Goal: Check status: Check status

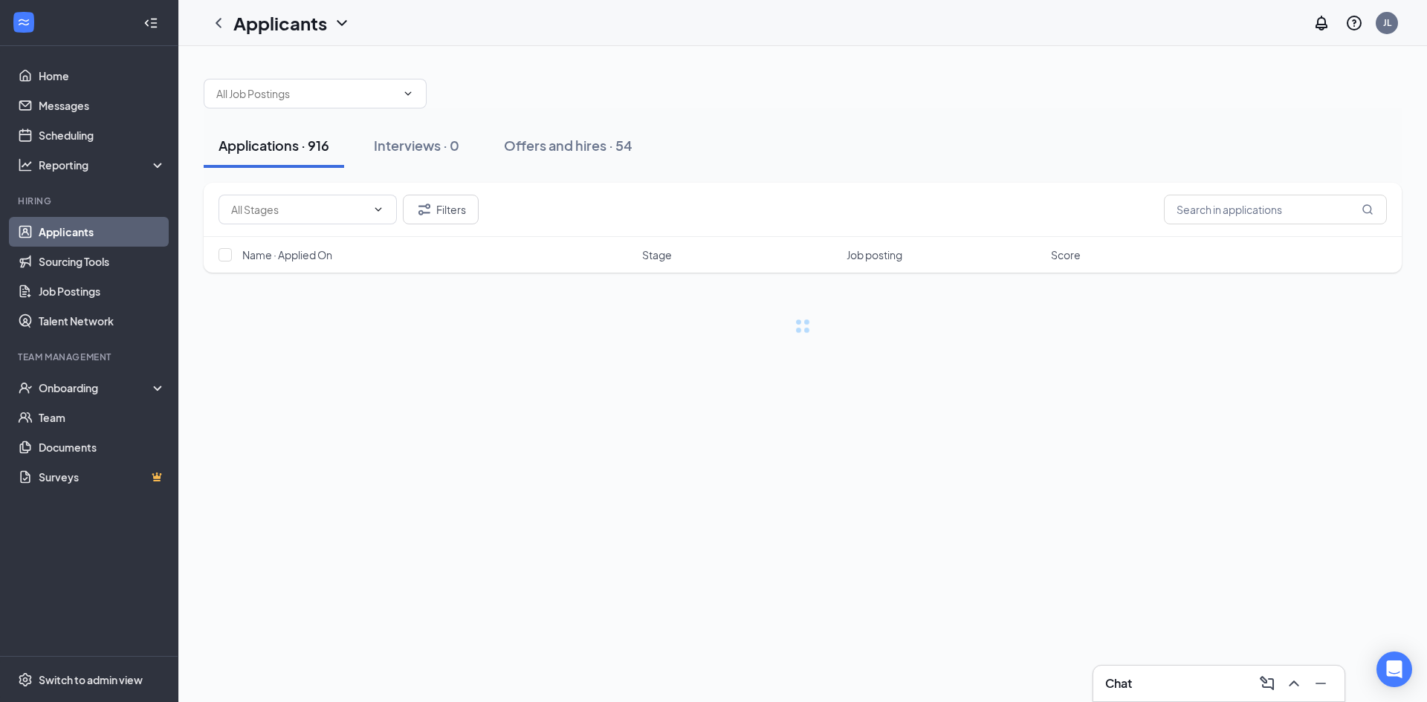
click at [1203, 681] on div "Chat" at bounding box center [1218, 684] width 227 height 24
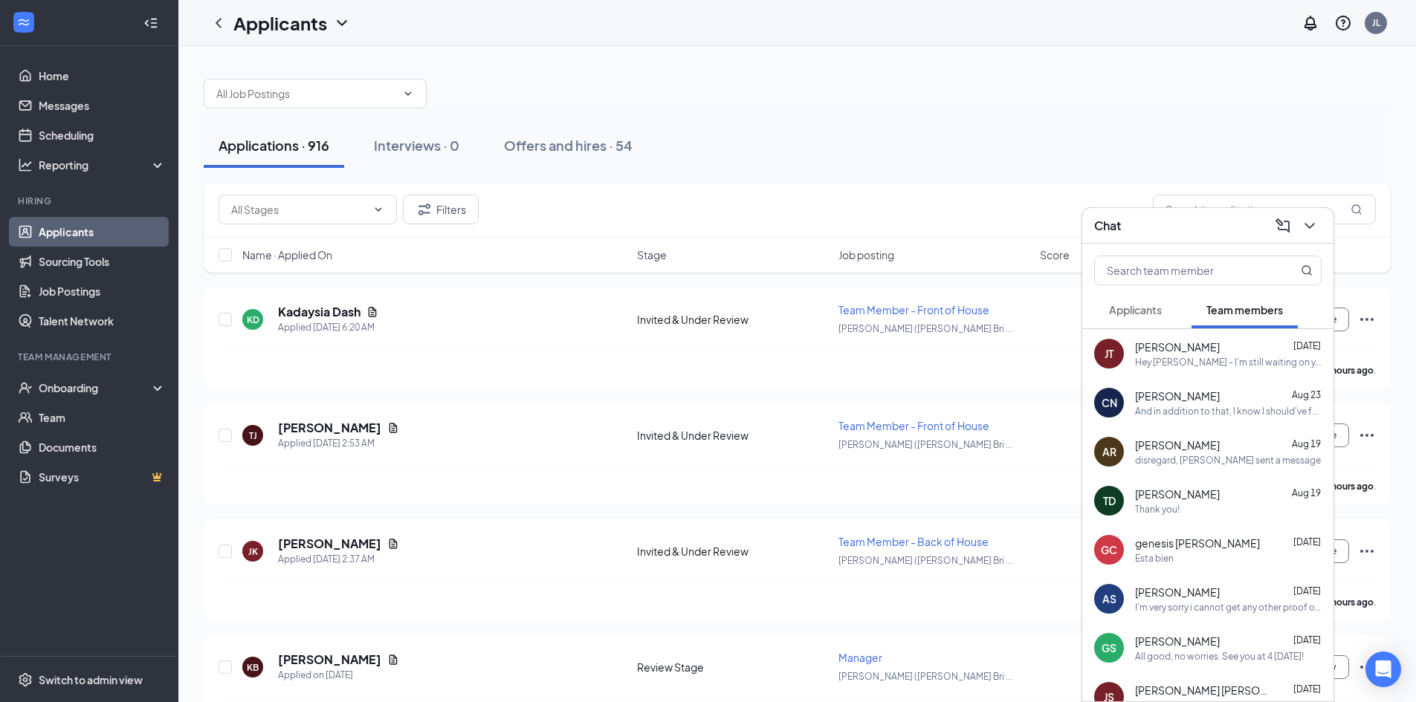
click at [1204, 363] on div "Hey [PERSON_NAME] - I'm still waiting on your uniform. It's currently showing t…" at bounding box center [1228, 362] width 187 height 13
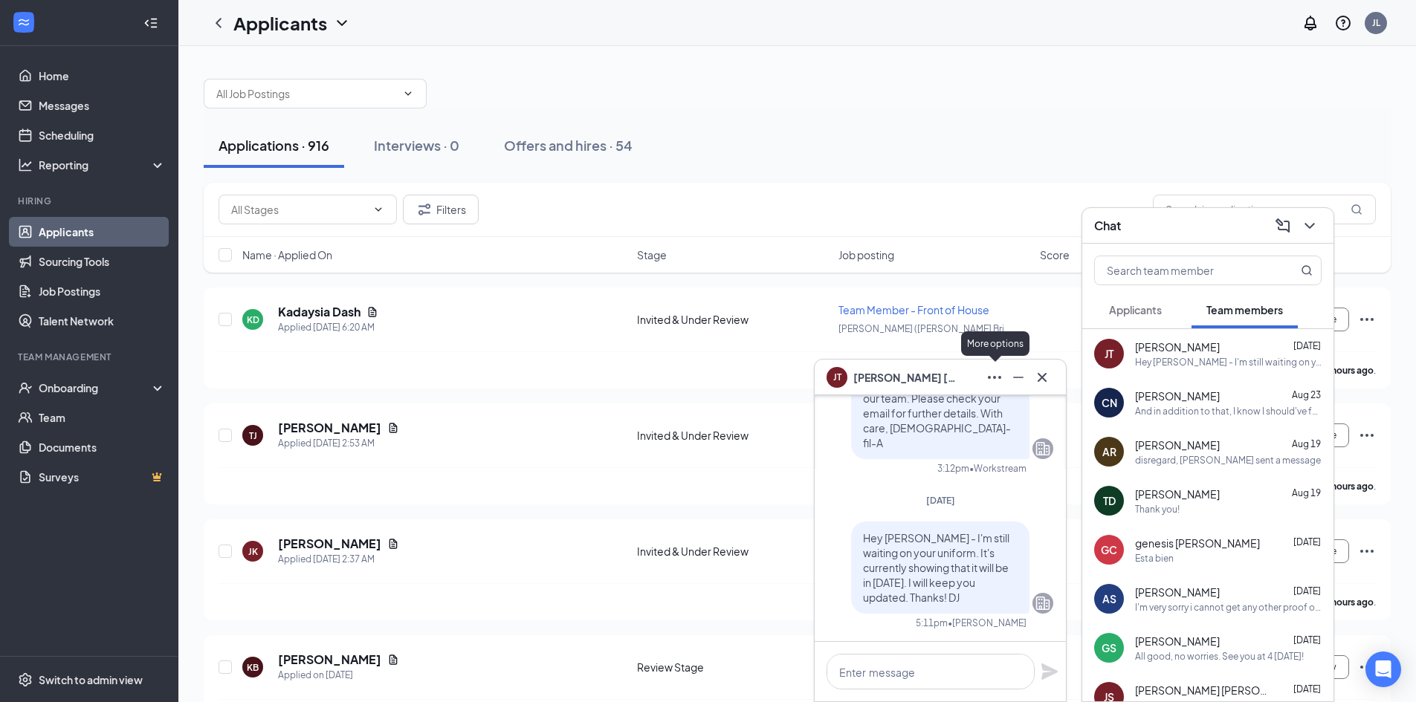
click at [990, 375] on icon "Ellipses" at bounding box center [994, 378] width 18 height 18
click at [1030, 421] on link "View employee profile" at bounding box center [1093, 416] width 199 height 15
drag, startPoint x: 846, startPoint y: 533, endPoint x: 959, endPoint y: 598, distance: 130.5
click at [959, 598] on div "Hey [PERSON_NAME] - I'm still waiting on your uniform. It's currently showing t…" at bounding box center [940, 568] width 178 height 92
copy span "Hey [PERSON_NAME] - I'm still waiting on your uniform. It's currently showing t…"
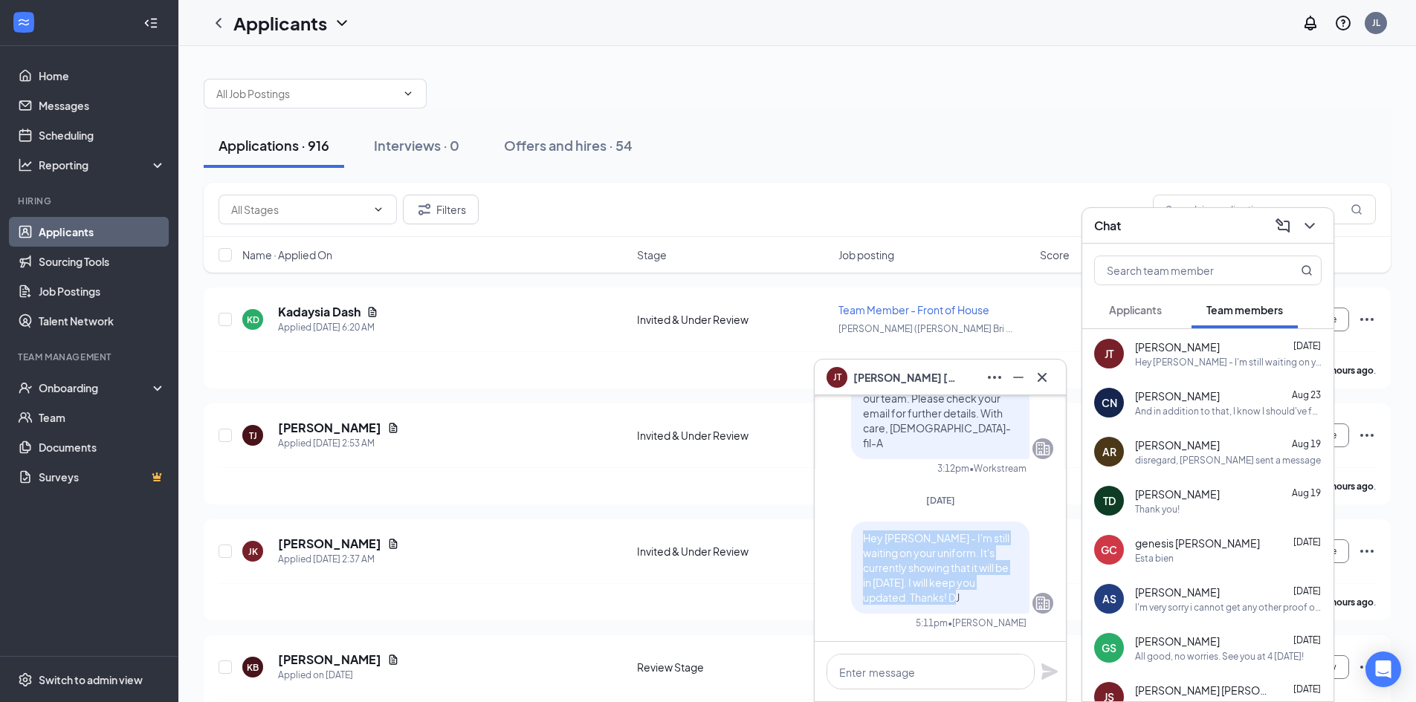
click at [1049, 375] on icon "Cross" at bounding box center [1042, 378] width 18 height 18
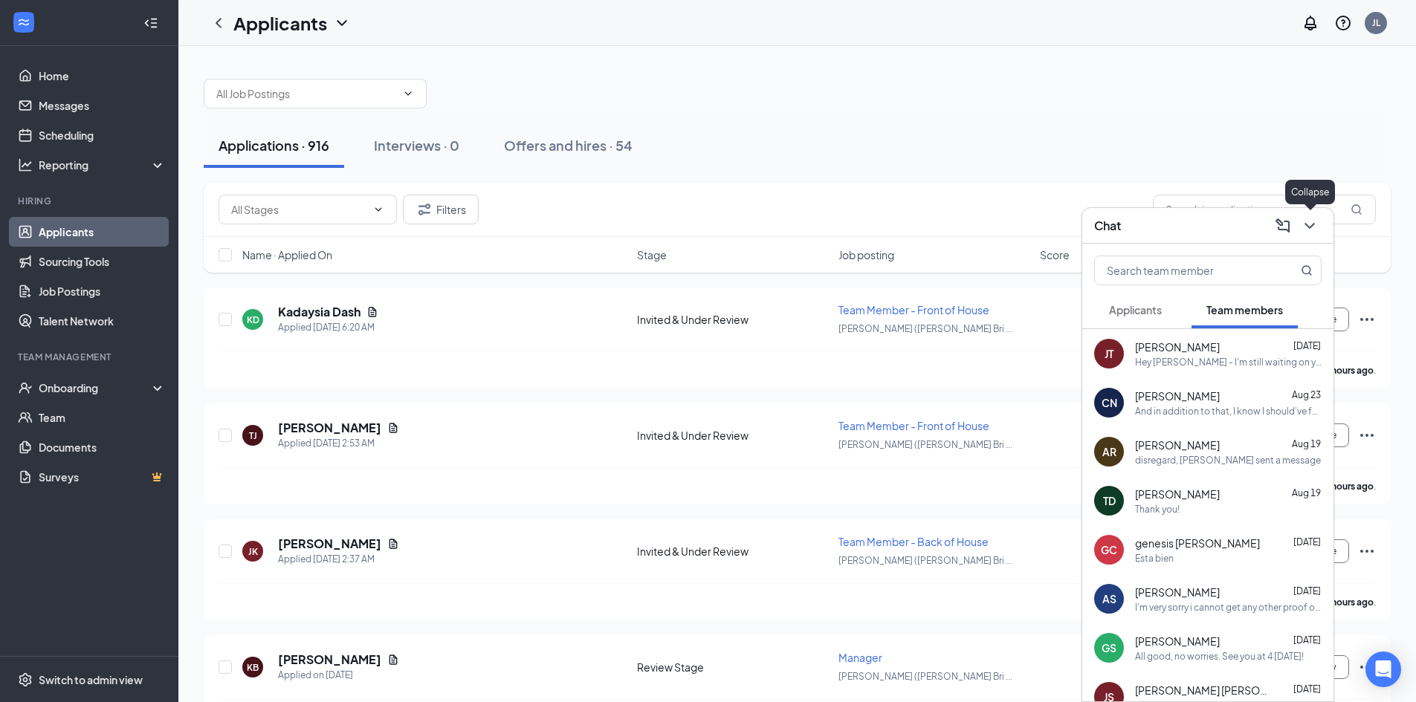
click at [1314, 218] on icon "ChevronDown" at bounding box center [1310, 226] width 18 height 18
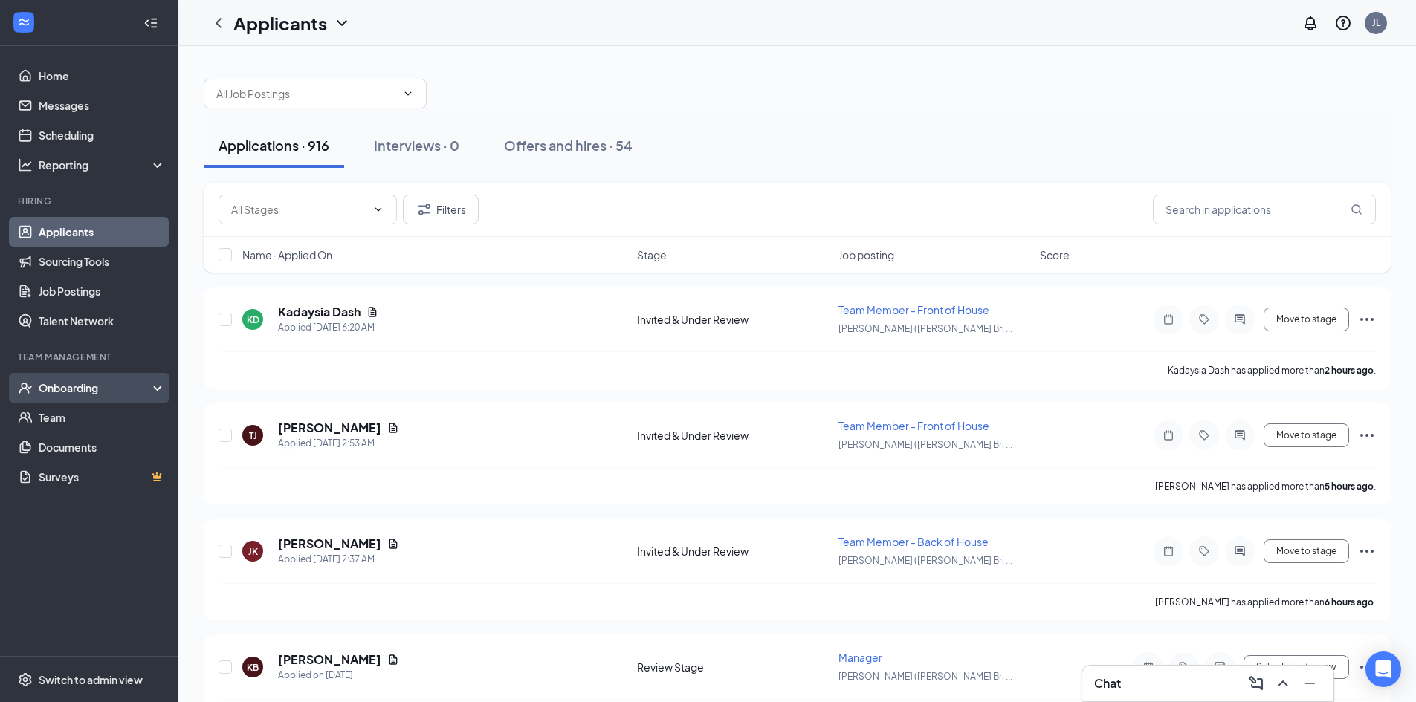
click at [65, 390] on div "Onboarding" at bounding box center [96, 388] width 114 height 15
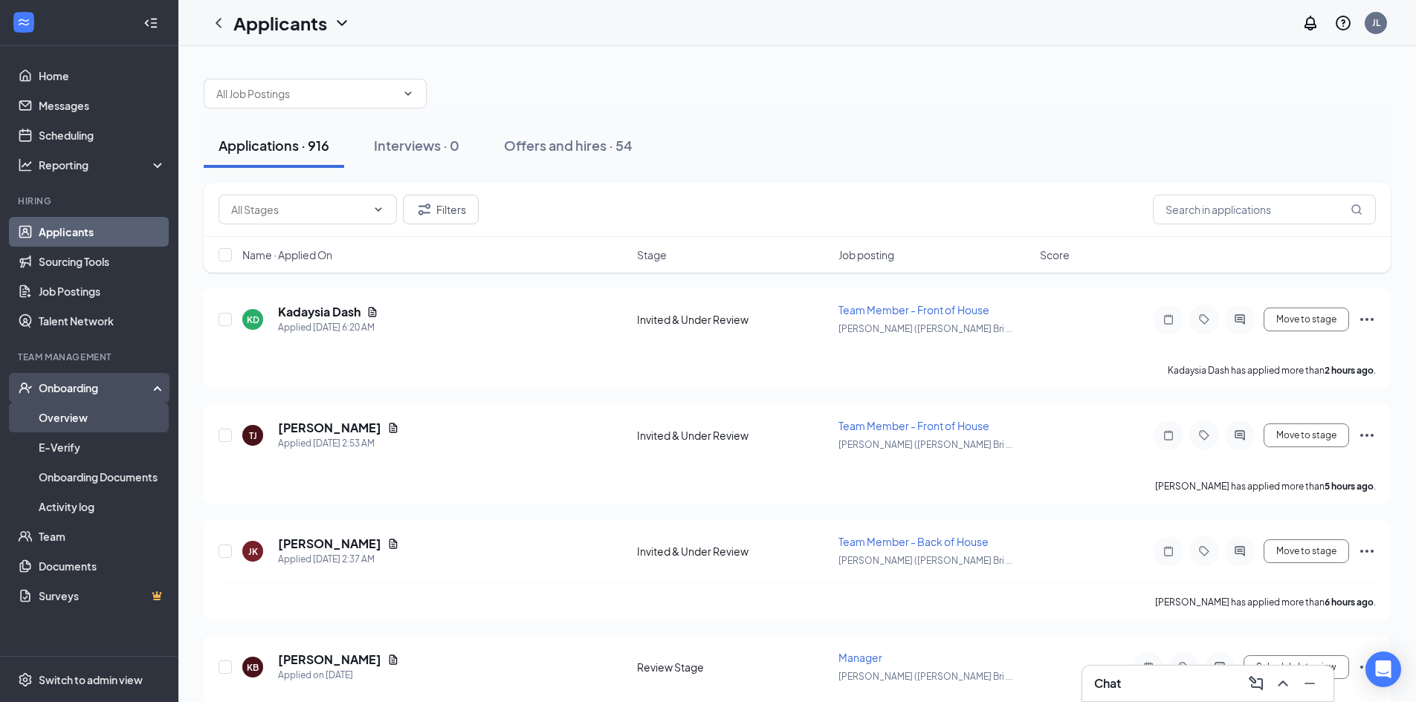
click at [65, 413] on link "Overview" at bounding box center [102, 418] width 127 height 30
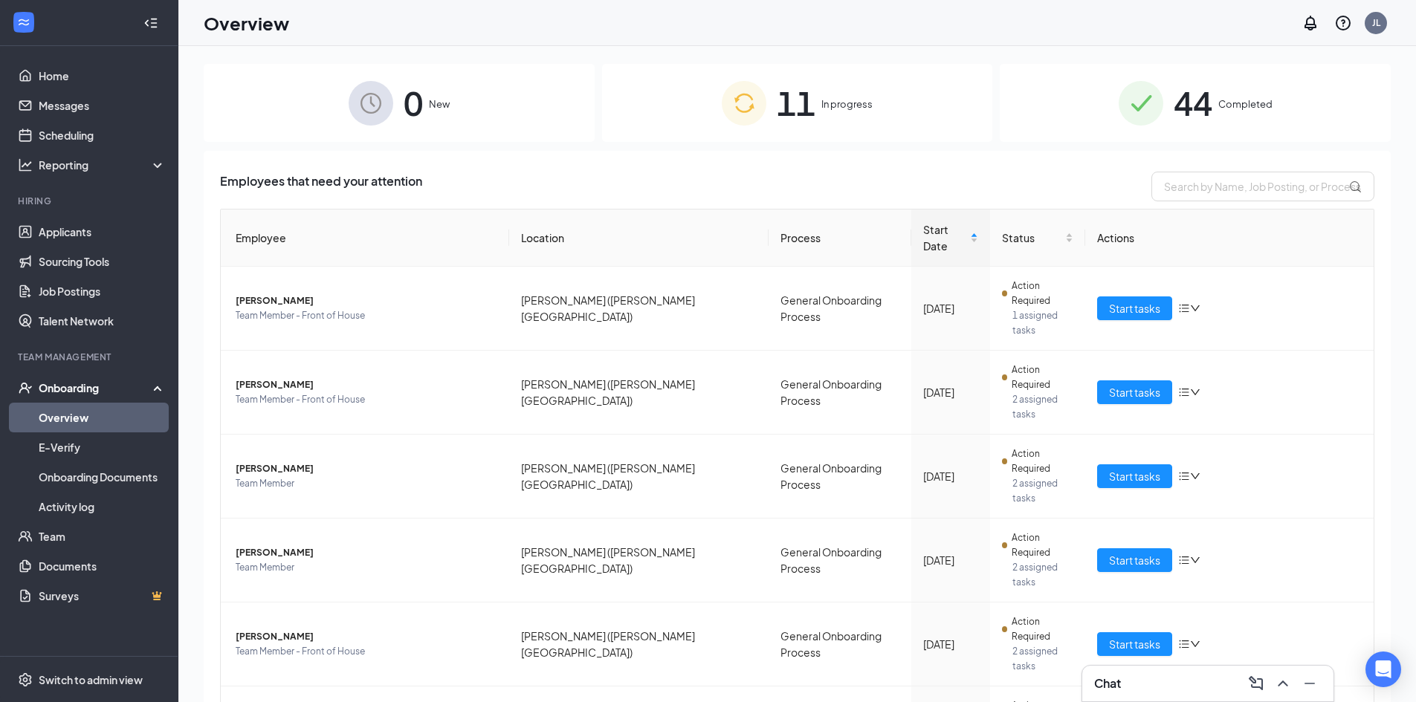
click at [666, 110] on div "11 In progress" at bounding box center [797, 103] width 391 height 78
